Goal: Transaction & Acquisition: Purchase product/service

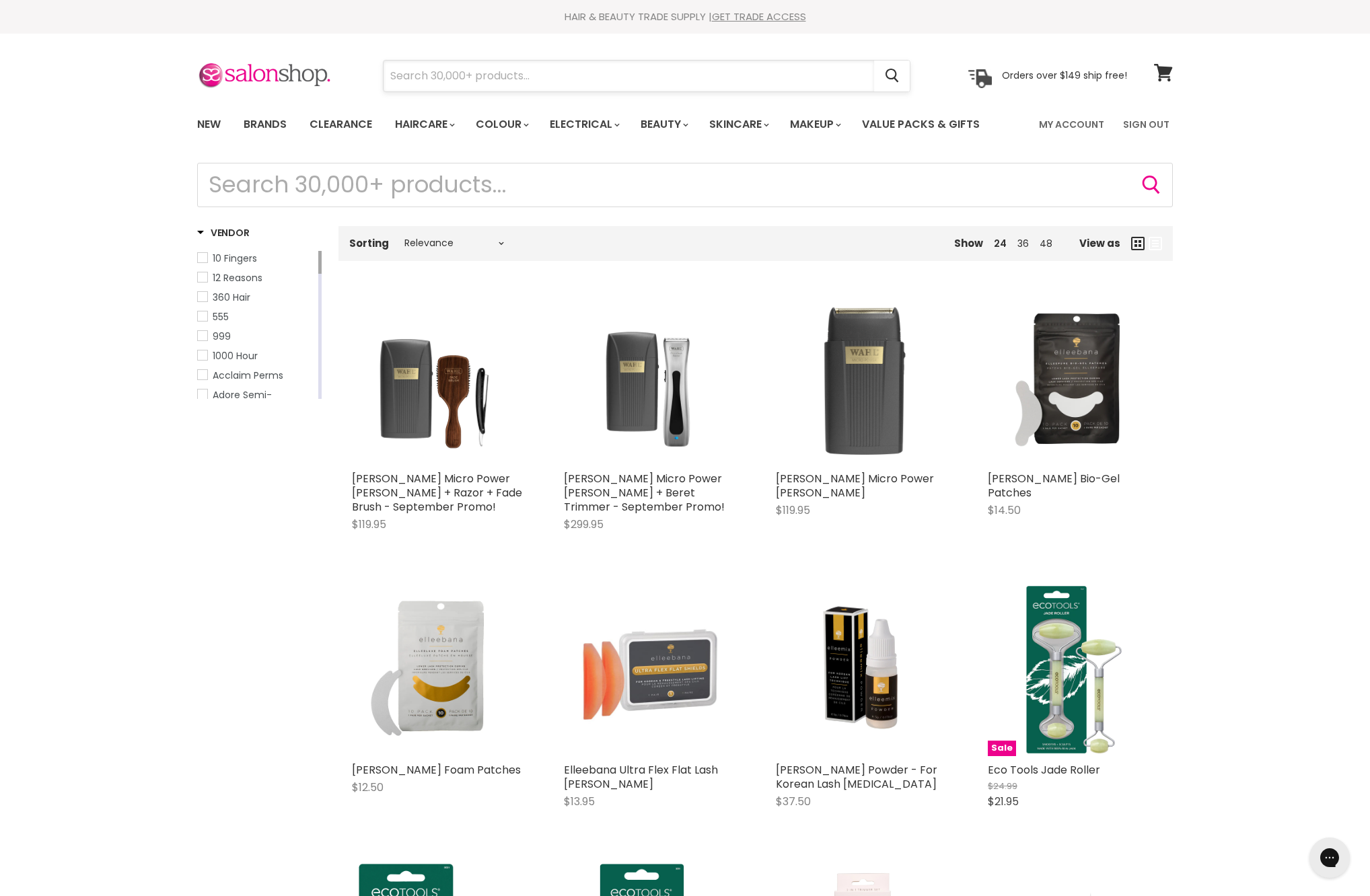
click at [437, 82] on input "Search" at bounding box center [629, 75] width 491 height 31
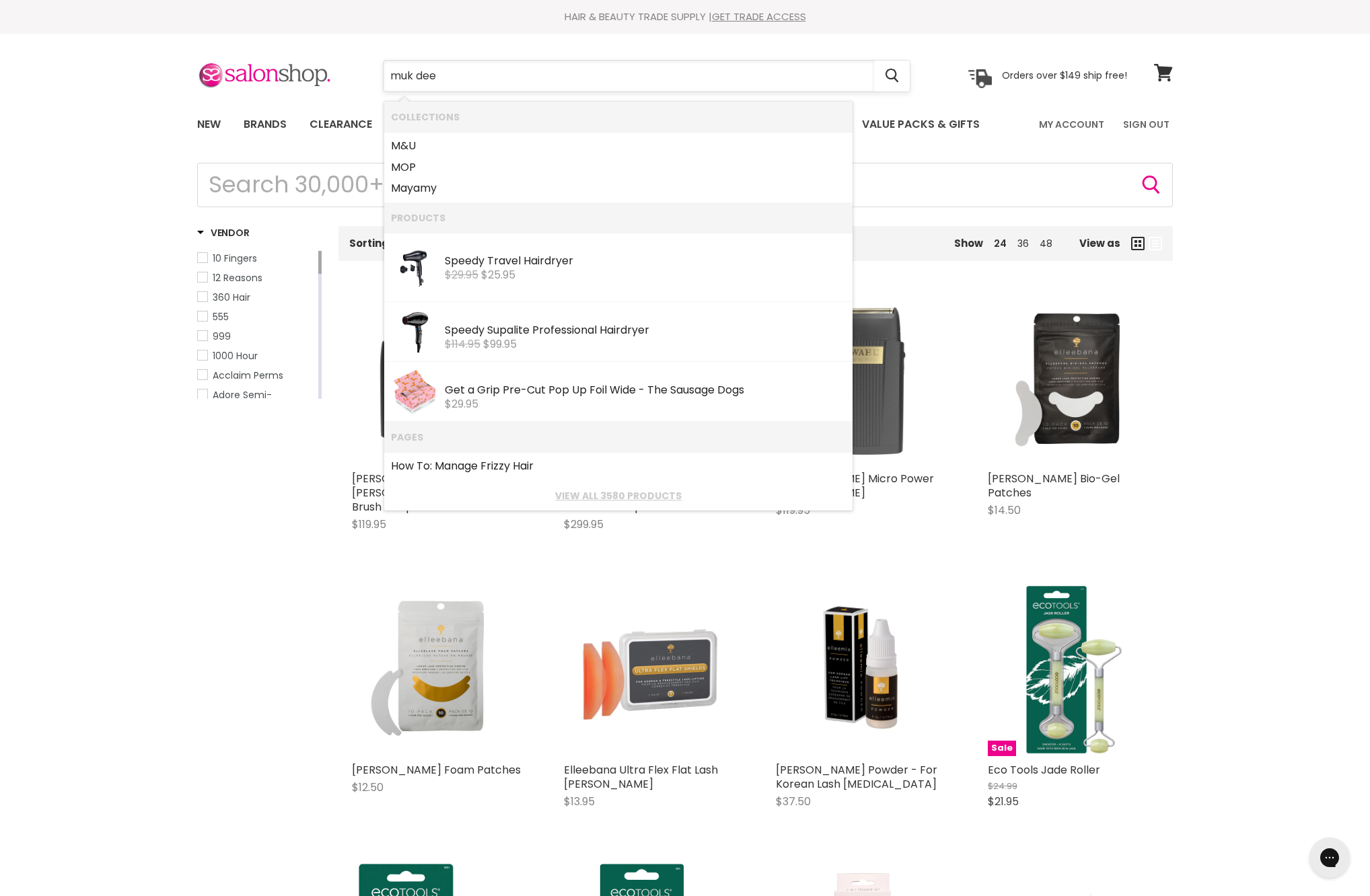
type input "muk deep"
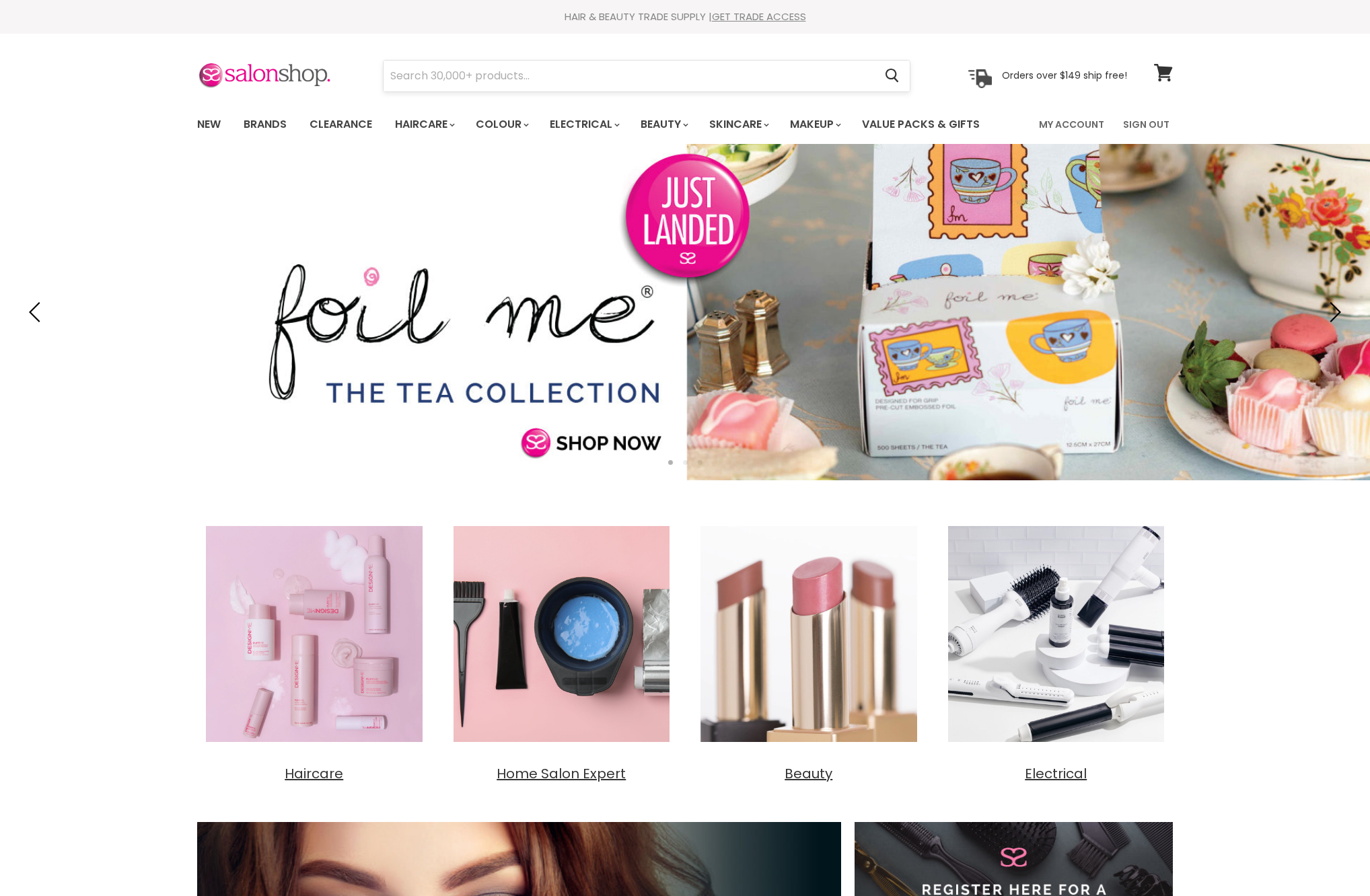
click at [711, 85] on input "Search" at bounding box center [629, 75] width 491 height 31
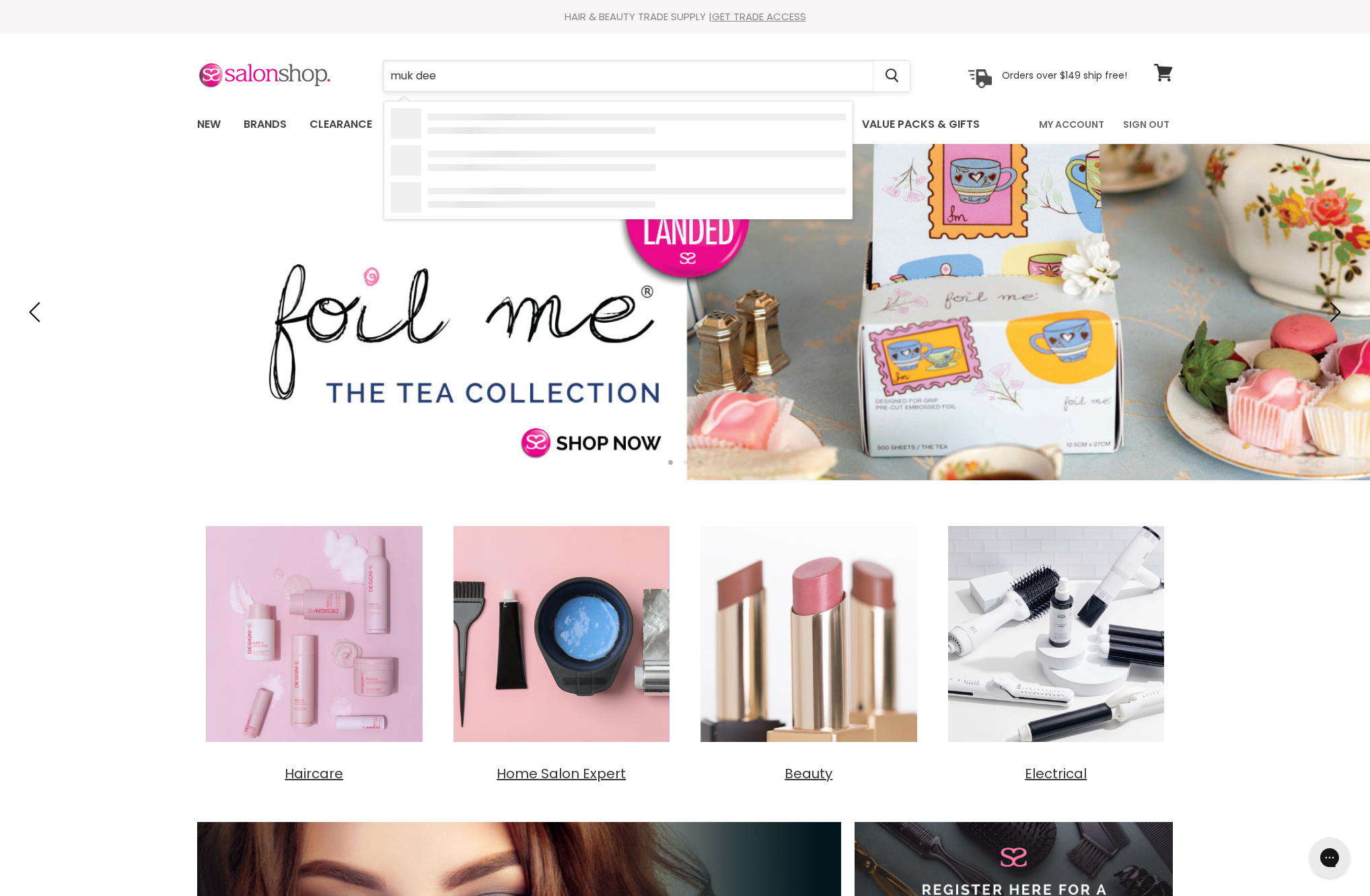
type input "muk deep"
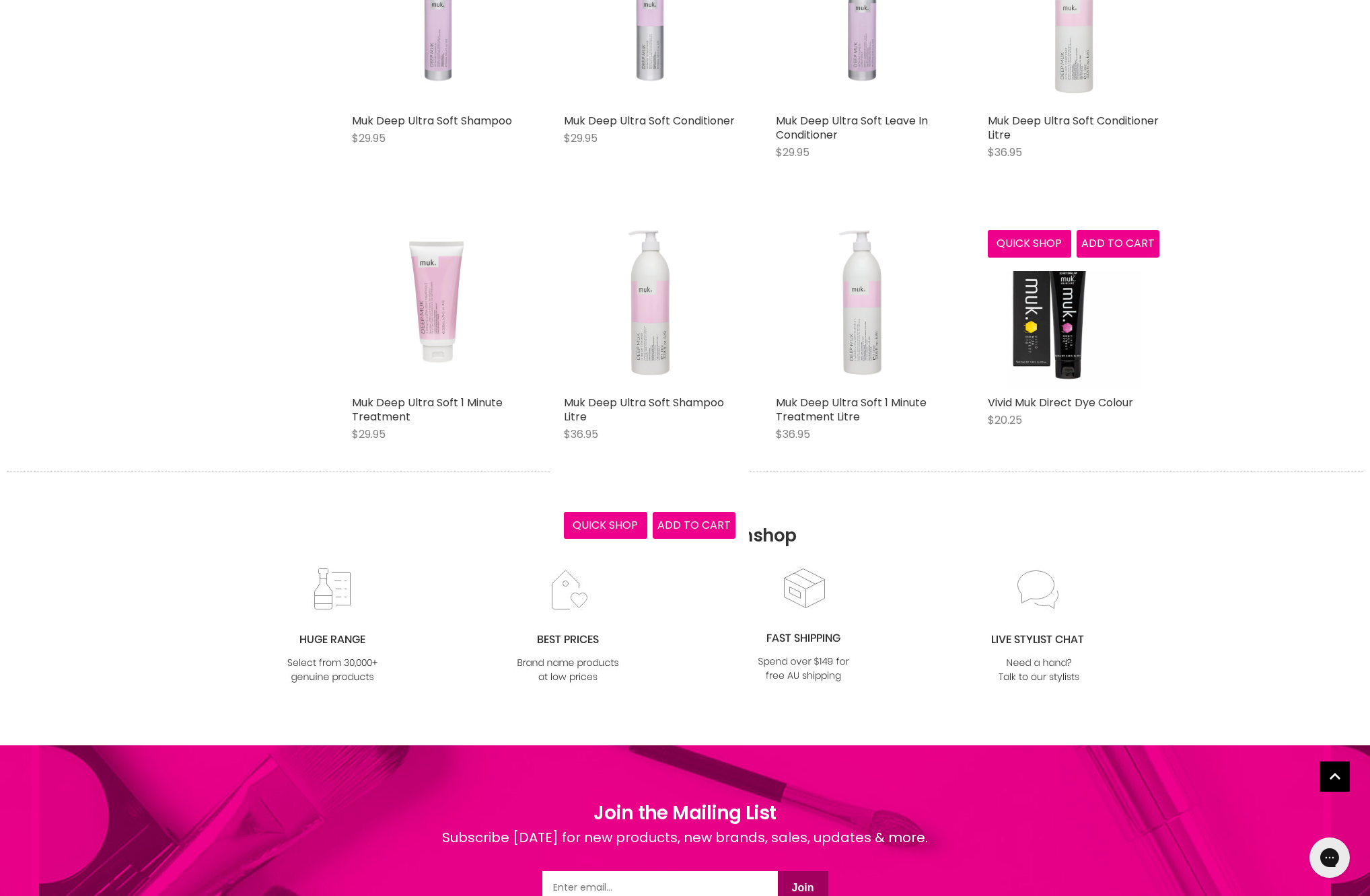
scroll to position [375, 0]
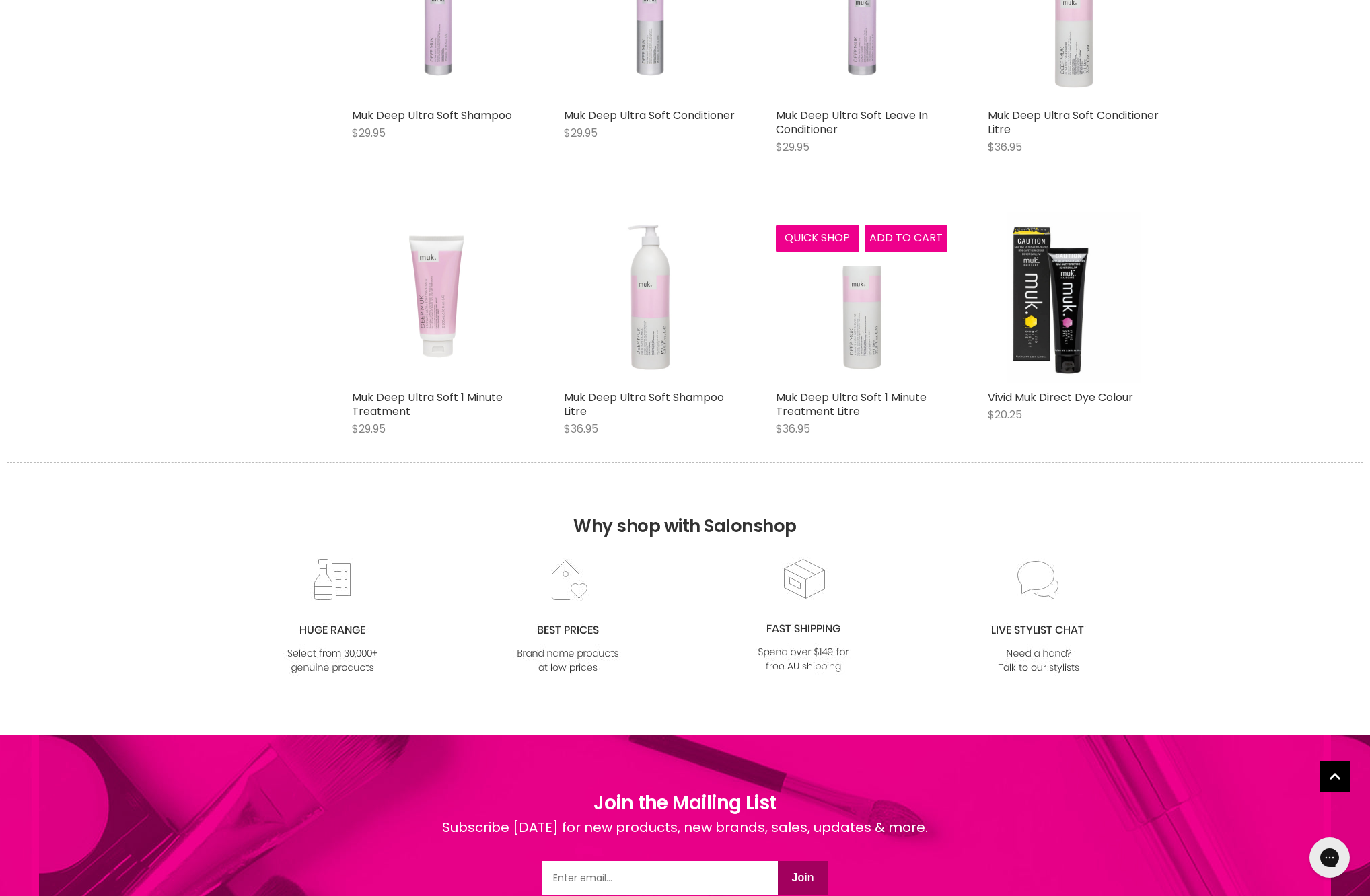
click at [874, 91] on img "Main content" at bounding box center [861, 16] width 171 height 171
click at [861, 85] on img "Main content" at bounding box center [861, 16] width 171 height 171
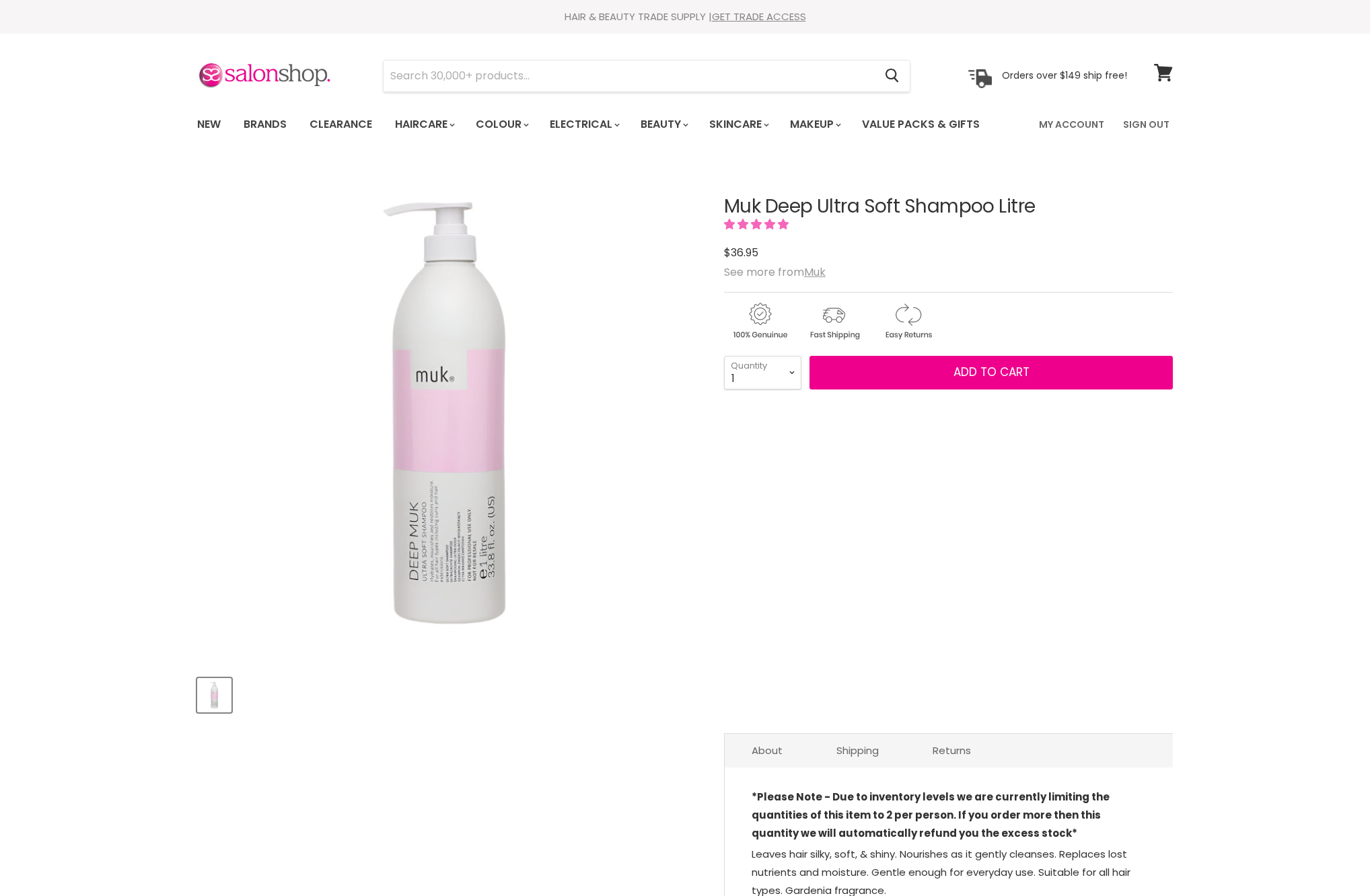
click at [1018, 380] on span "Add to cart" at bounding box center [991, 371] width 76 height 16
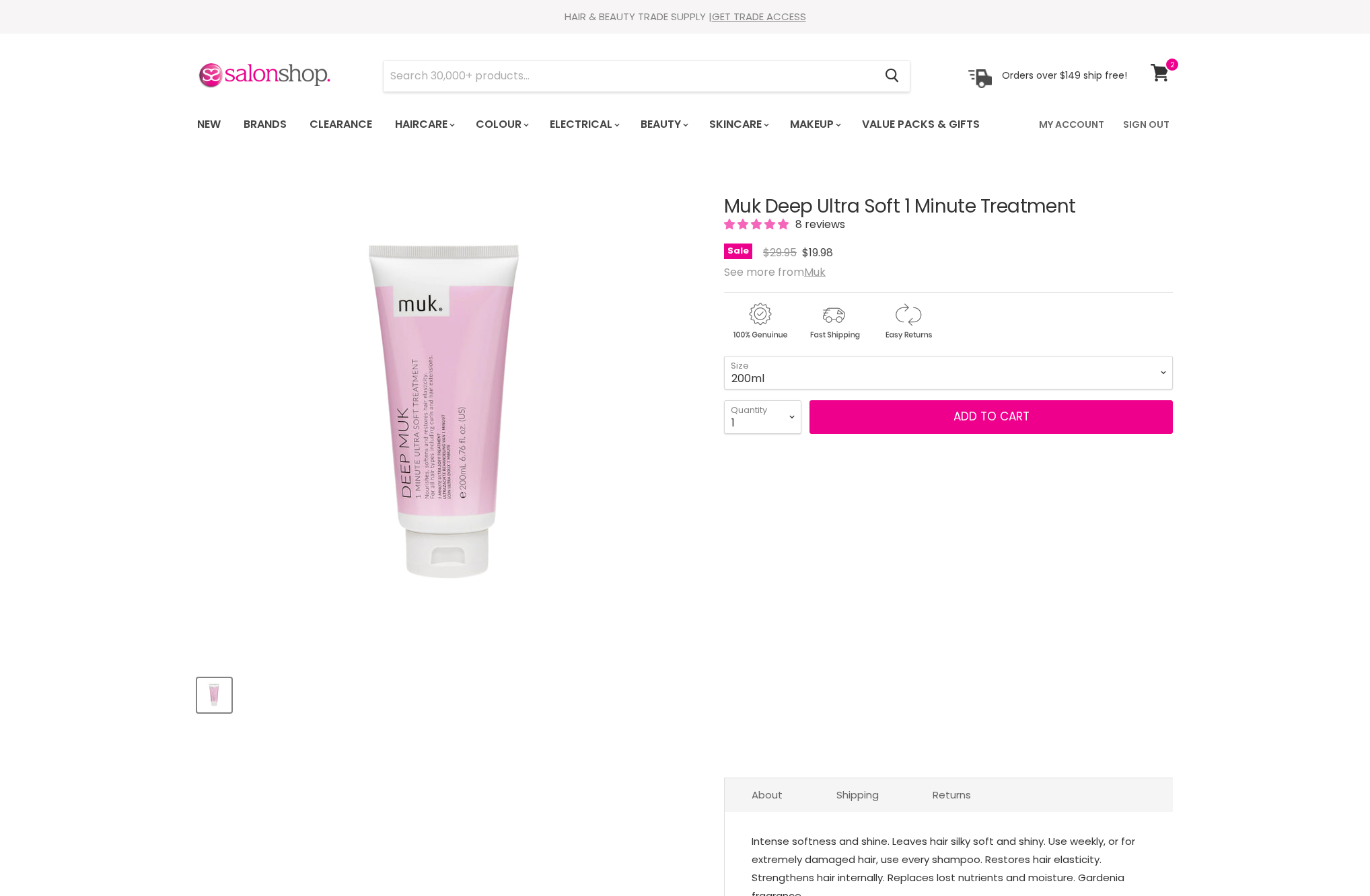
click at [949, 433] on button "Add to cart" at bounding box center [991, 417] width 363 height 34
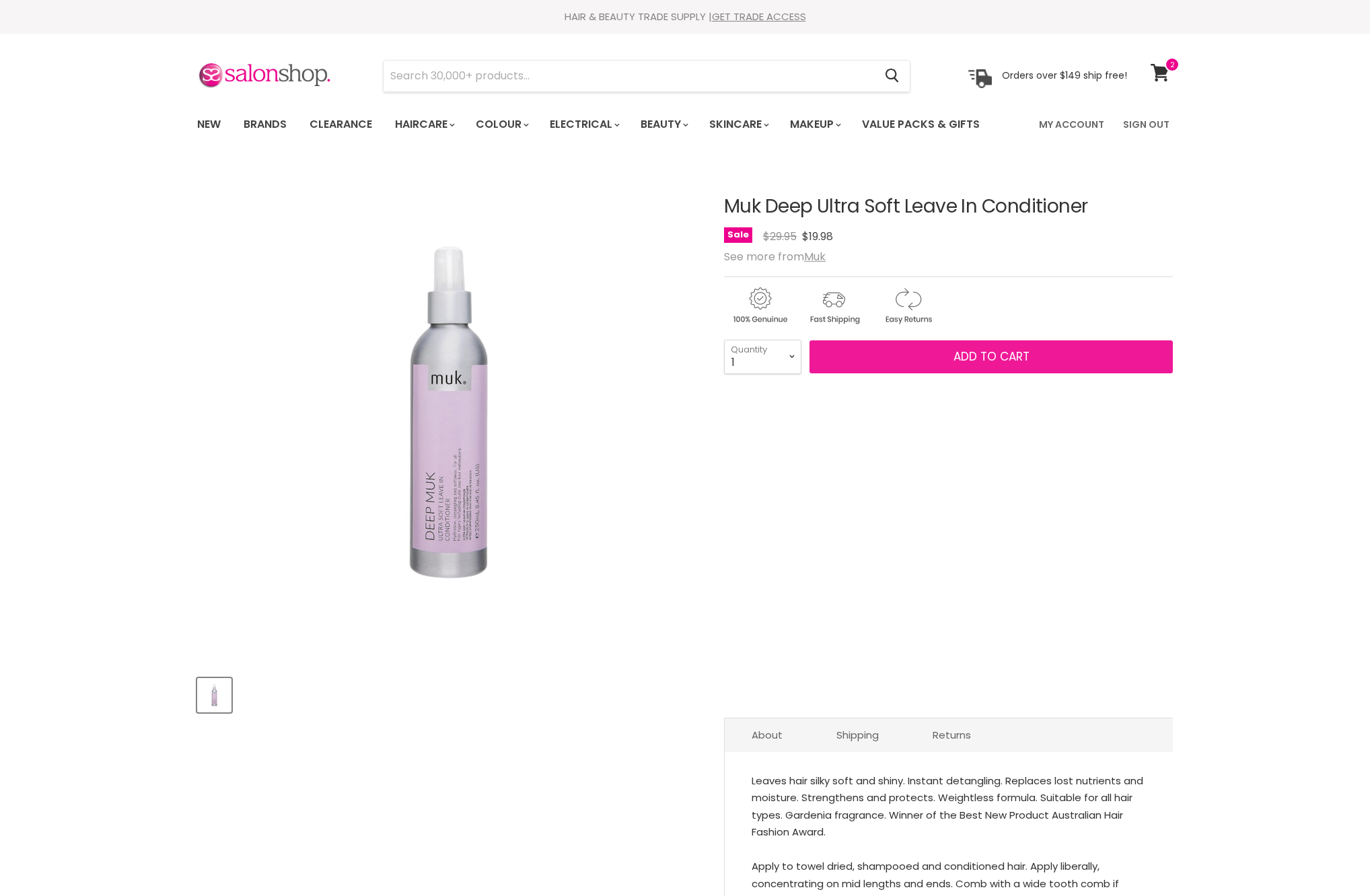
click at [1053, 374] on button "Add to cart" at bounding box center [991, 357] width 363 height 34
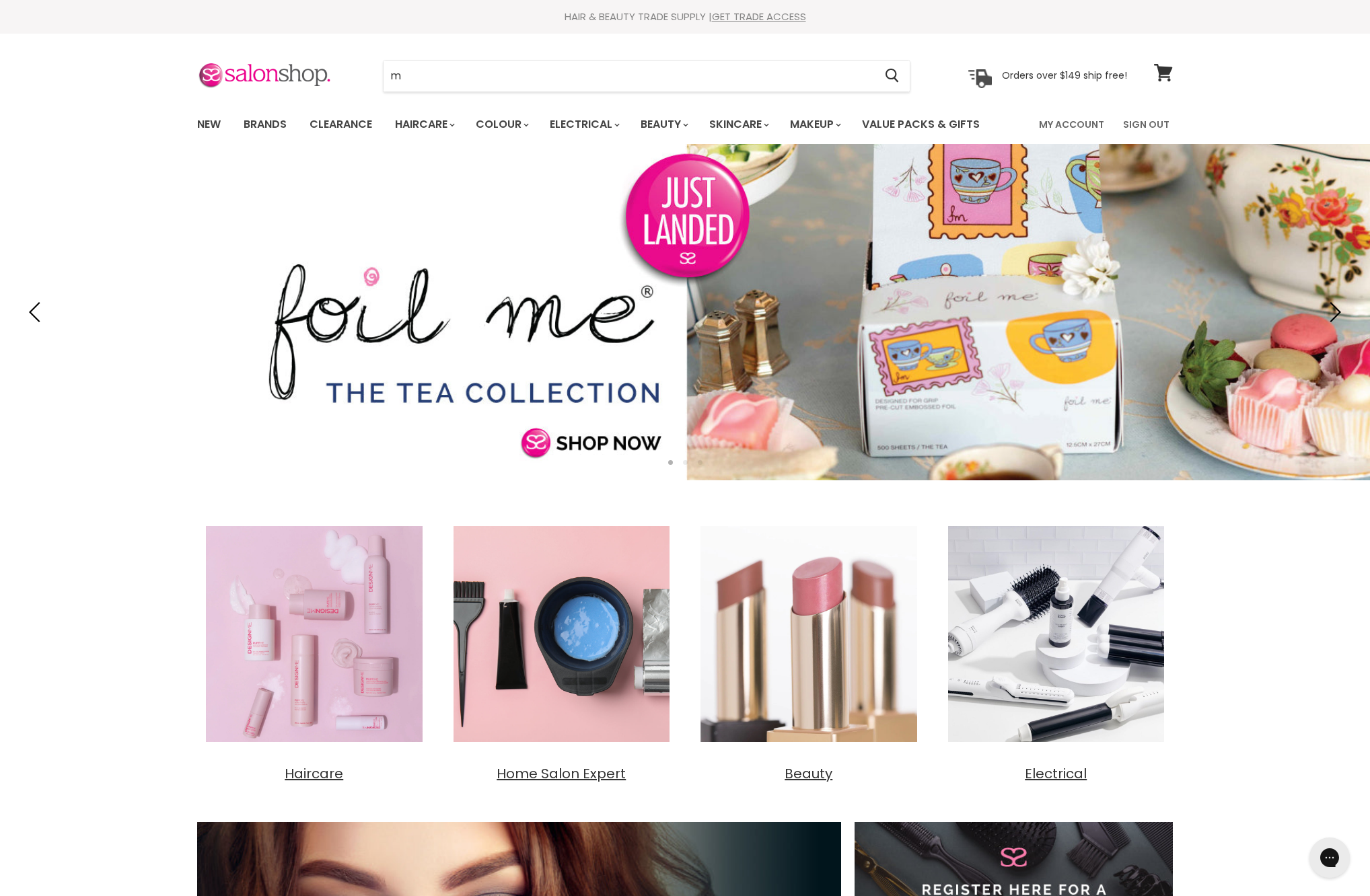
type input "mu"
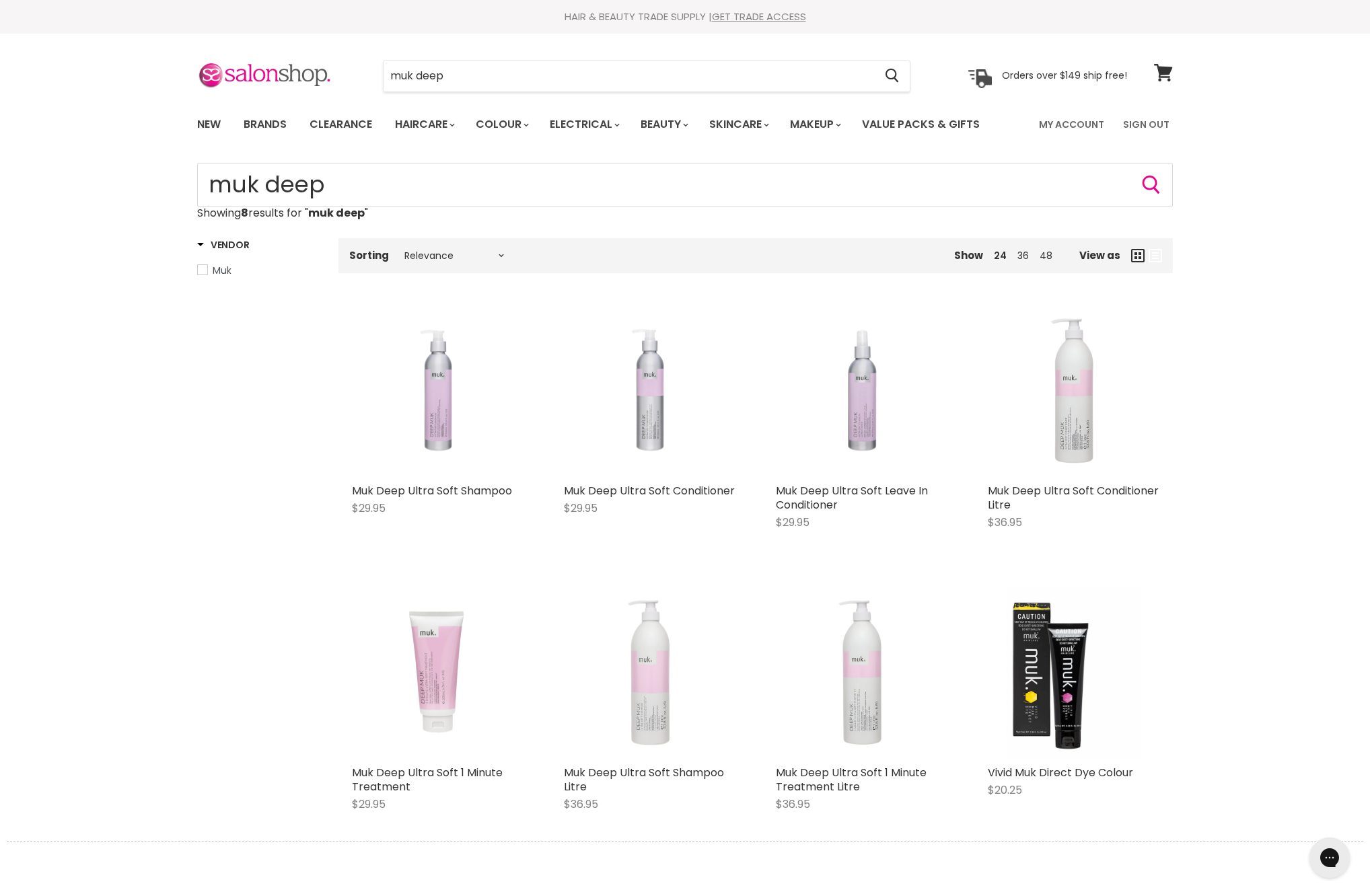
drag, startPoint x: 798, startPoint y: 630, endPoint x: 650, endPoint y: 734, distance: 180.9
click at [650, 734] on img "Main content" at bounding box center [650, 673] width 171 height 160
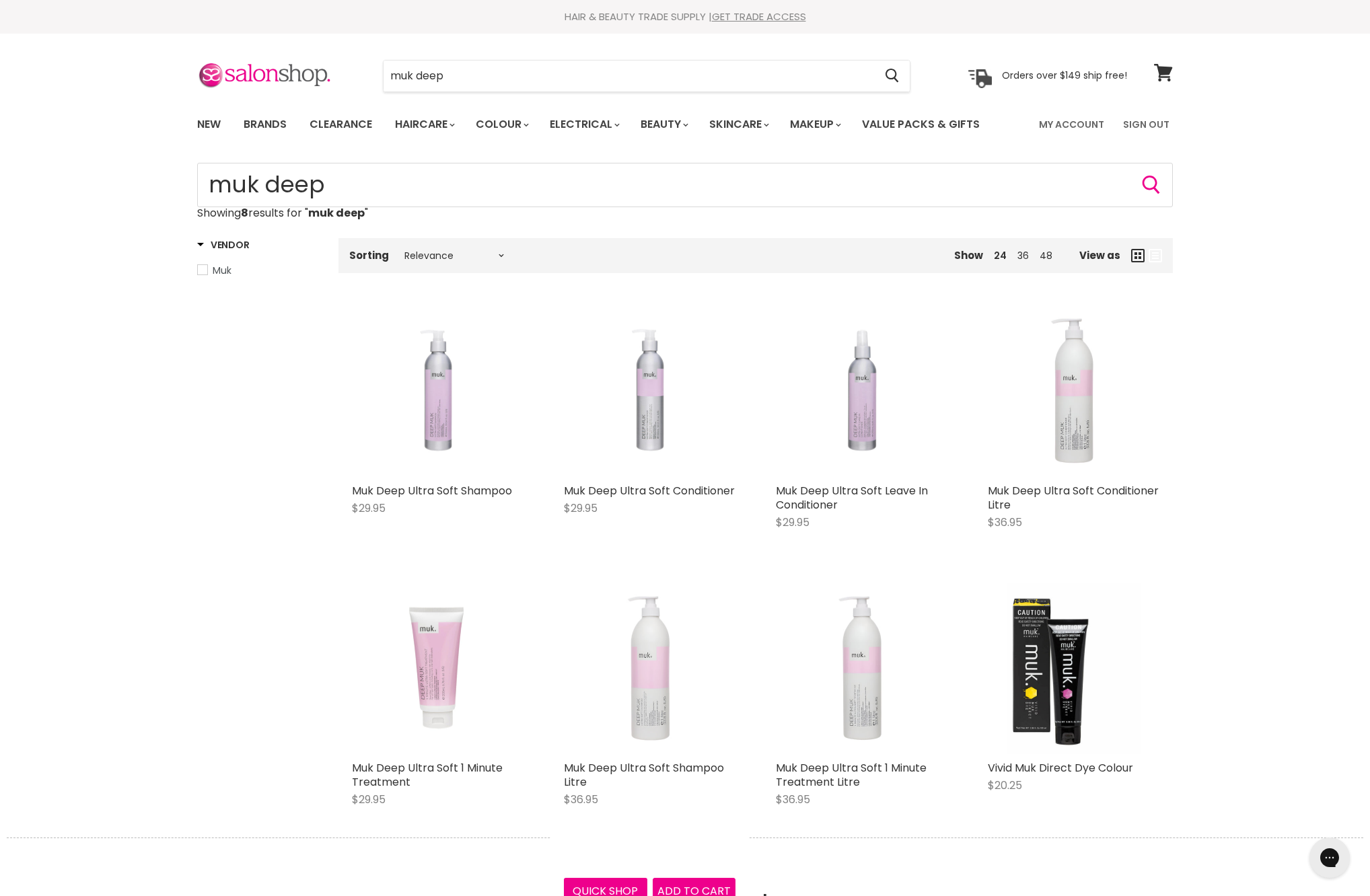
click at [650, 734] on img "Main content" at bounding box center [650, 669] width 171 height 160
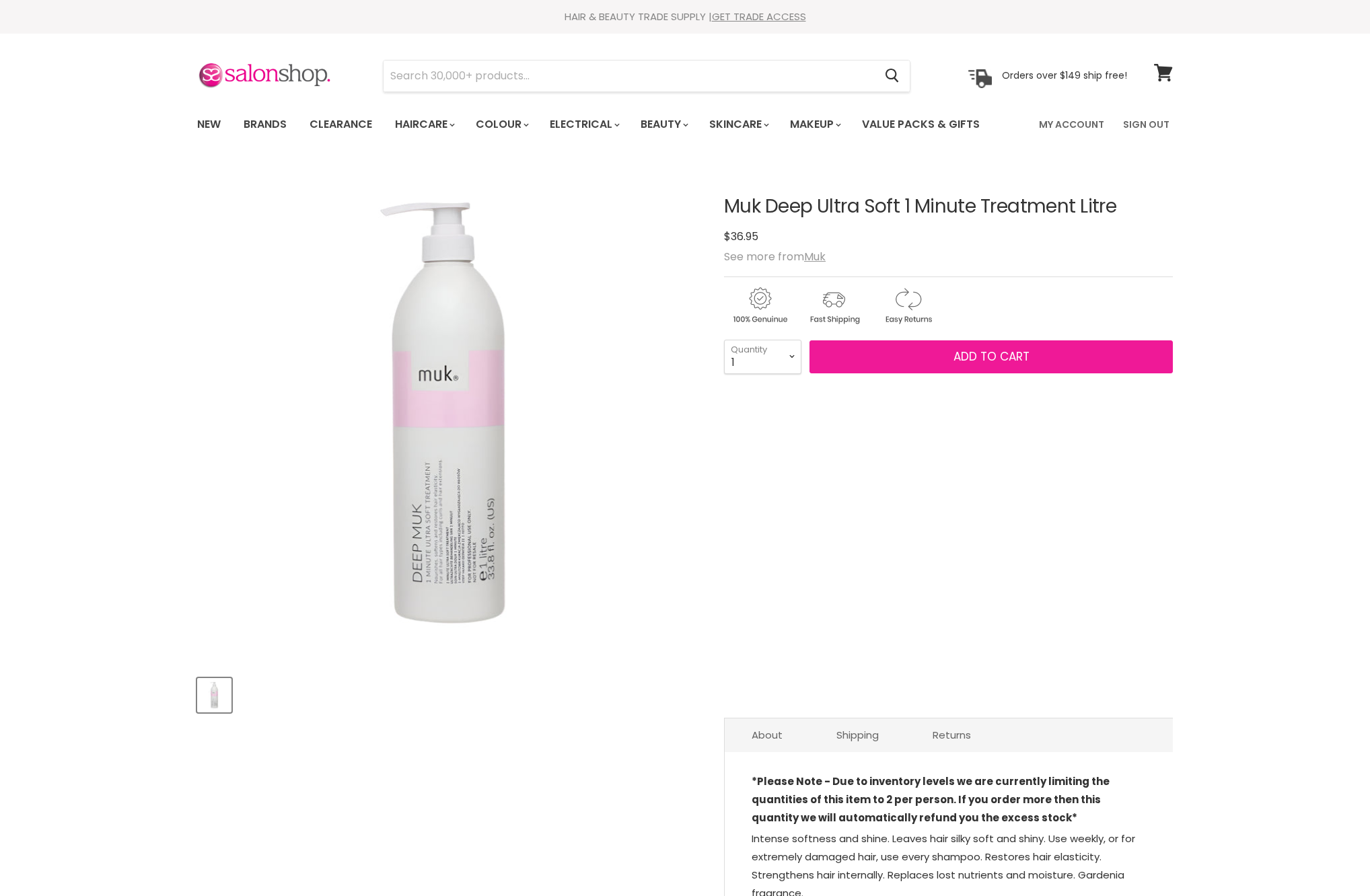
click at [993, 365] on span "Add to cart" at bounding box center [991, 356] width 76 height 16
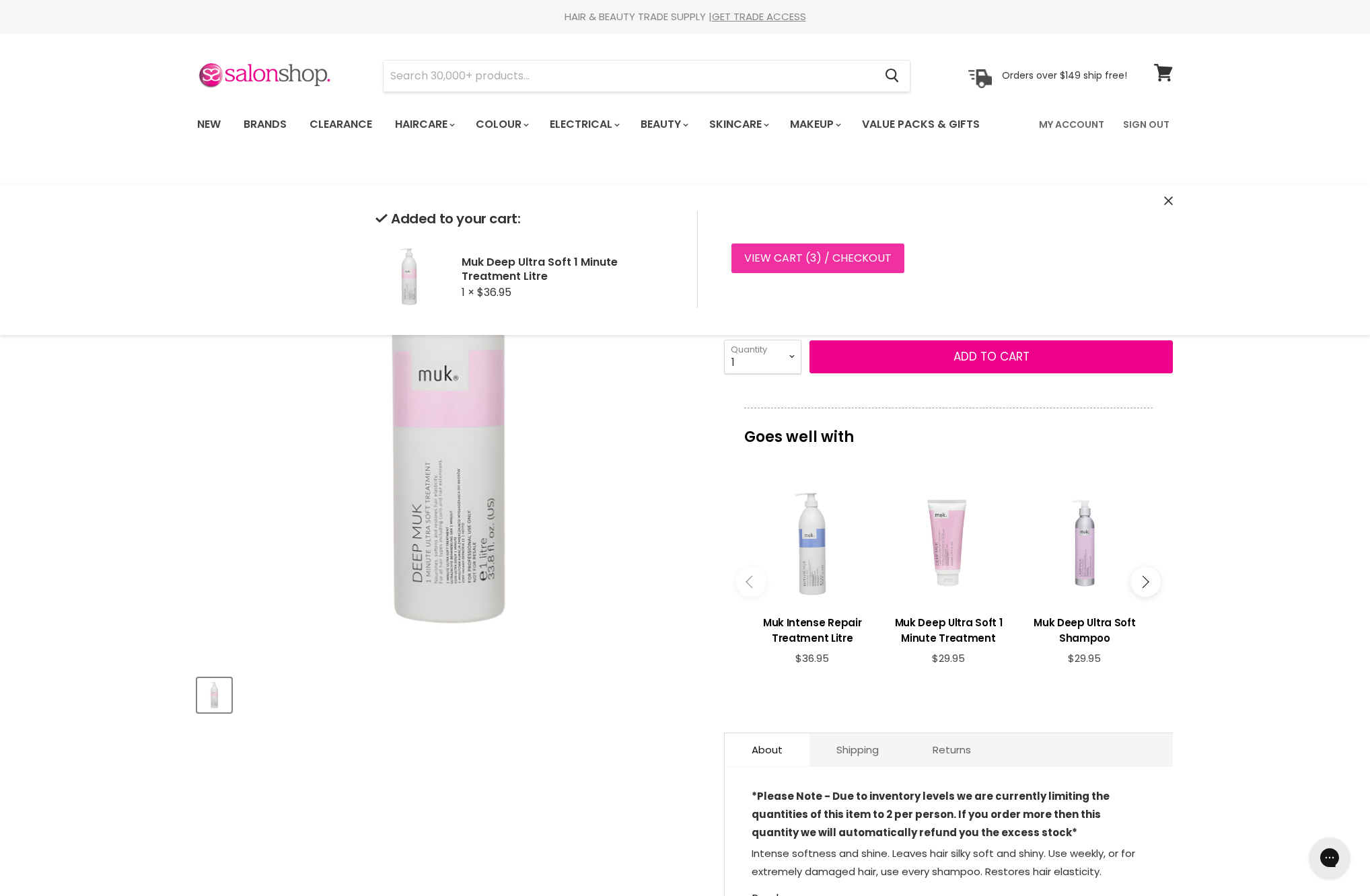
click at [883, 268] on link "View cart ( 3 ) / Checkout" at bounding box center [818, 258] width 173 height 29
